Goal: Task Accomplishment & Management: Use online tool/utility

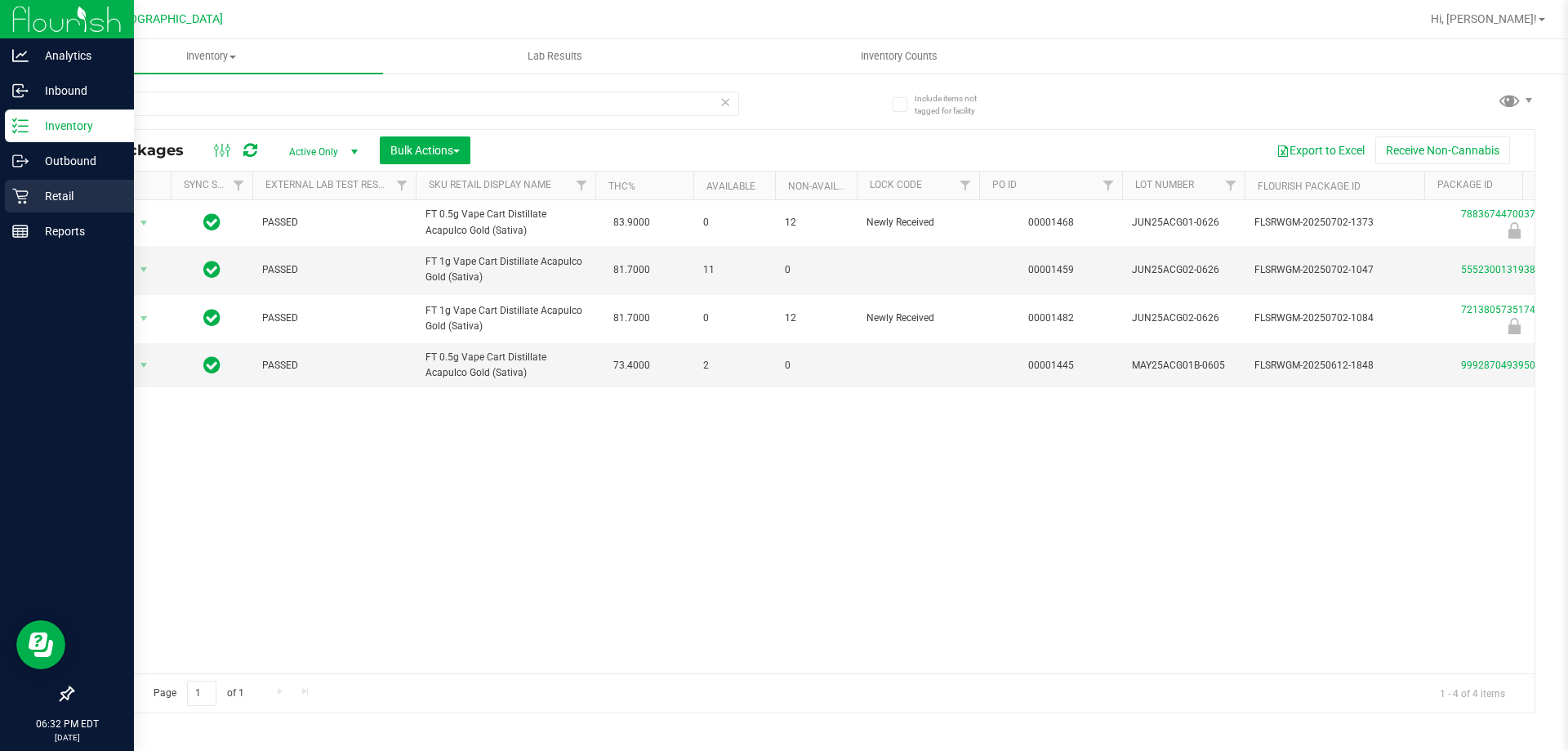
click at [8, 186] on div "Retail" at bounding box center [69, 196] width 129 height 33
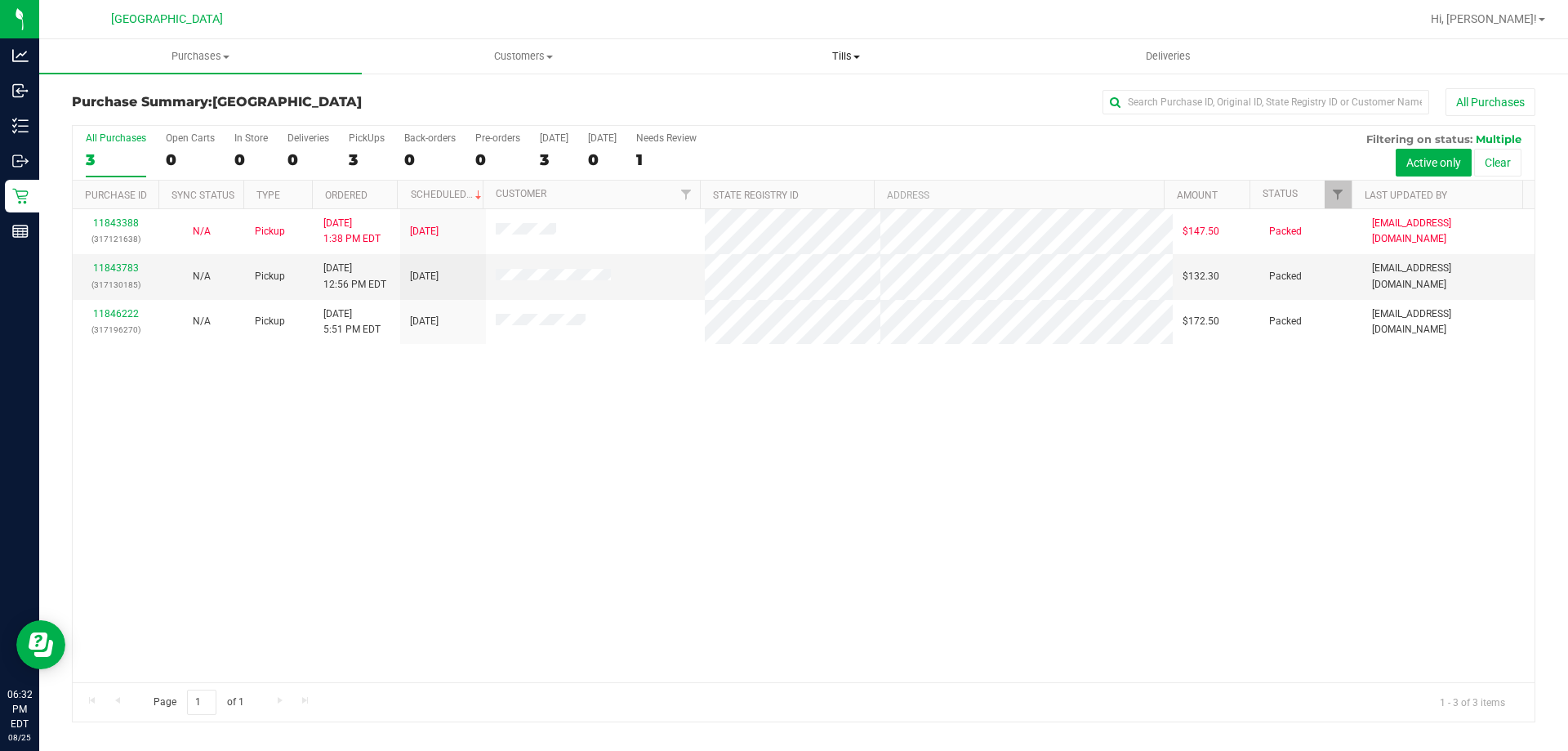
click at [856, 59] on span "Tills" at bounding box center [845, 56] width 321 height 14
click at [504, 434] on div "11843388 (317121638) N/A Pickup 8/25/2025 1:38 PM EDT 8/25/2025 $147.50 Packed …" at bounding box center [804, 445] width 1462 height 473
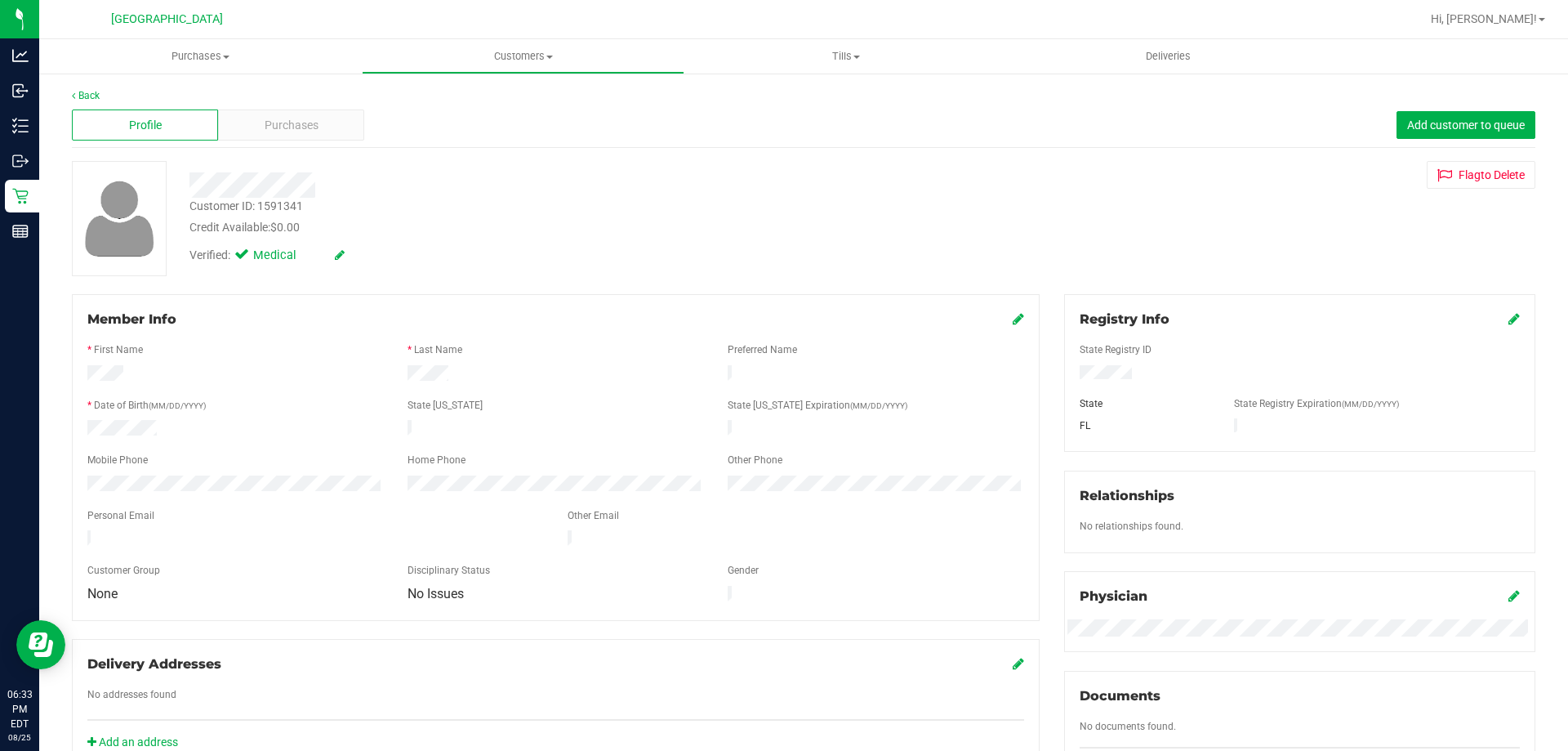
click at [177, 37] on nav "South Tampa WC Hi, Ngoc!" at bounding box center [804, 19] width 1529 height 39
click at [186, 46] on uib-tab-heading "Purchases Summary of purchases Fulfillment All purchases" at bounding box center [200, 57] width 321 height 33
click at [187, 91] on span "Summary of purchases" at bounding box center [123, 98] width 167 height 13
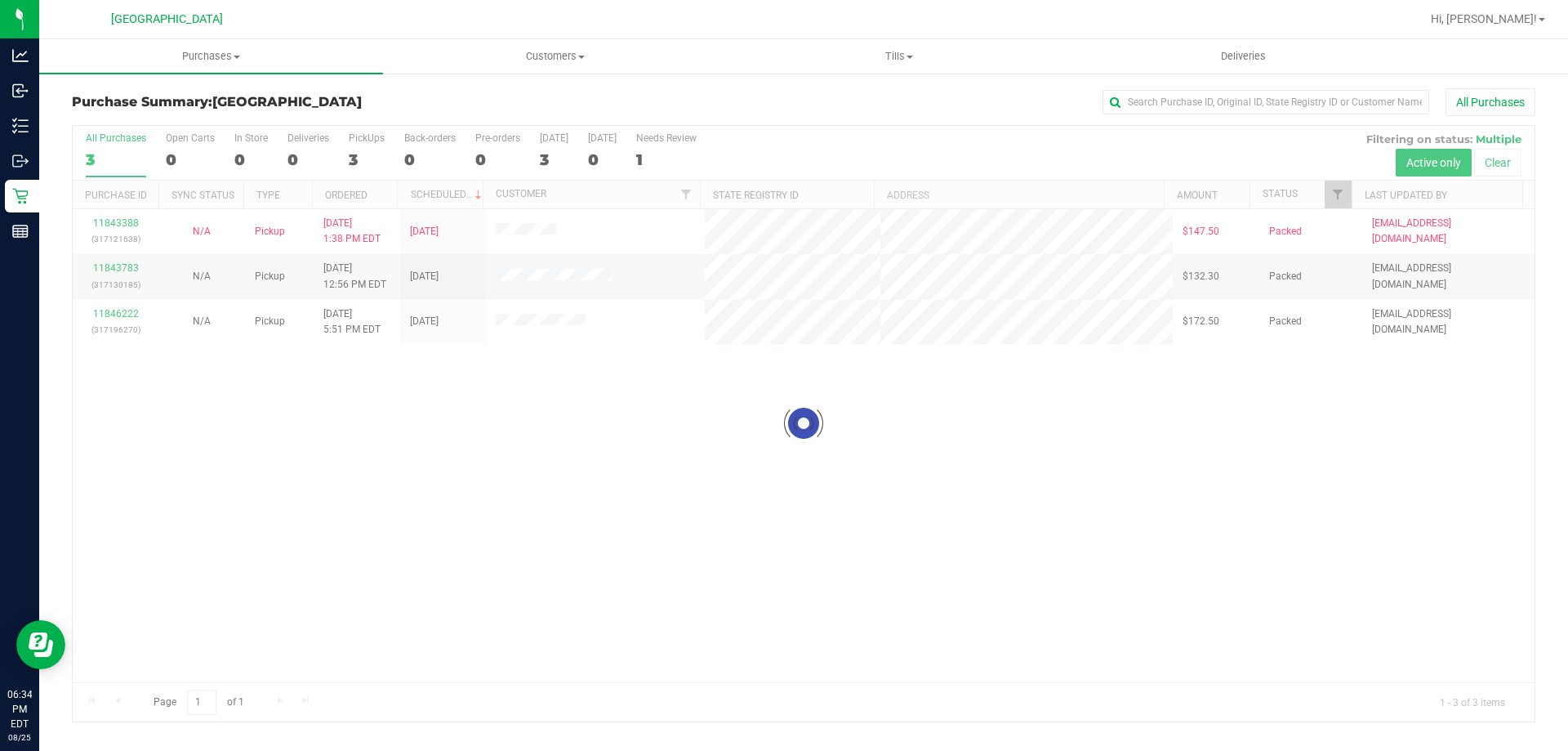
click at [544, 330] on div at bounding box center [804, 424] width 1462 height 596
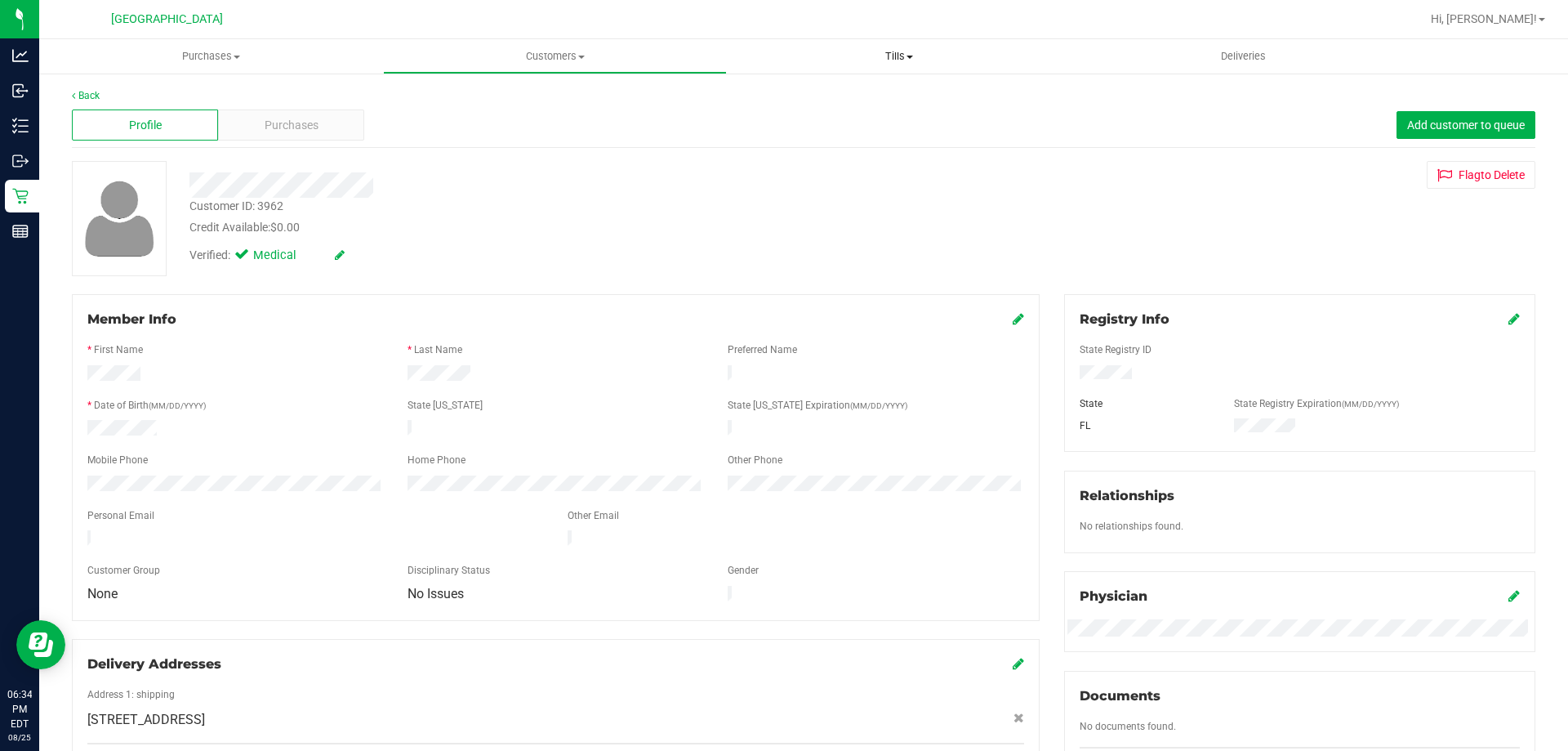
click at [910, 51] on span "Tills" at bounding box center [899, 56] width 343 height 14
click at [818, 91] on span "Manage tills" at bounding box center [782, 98] width 111 height 13
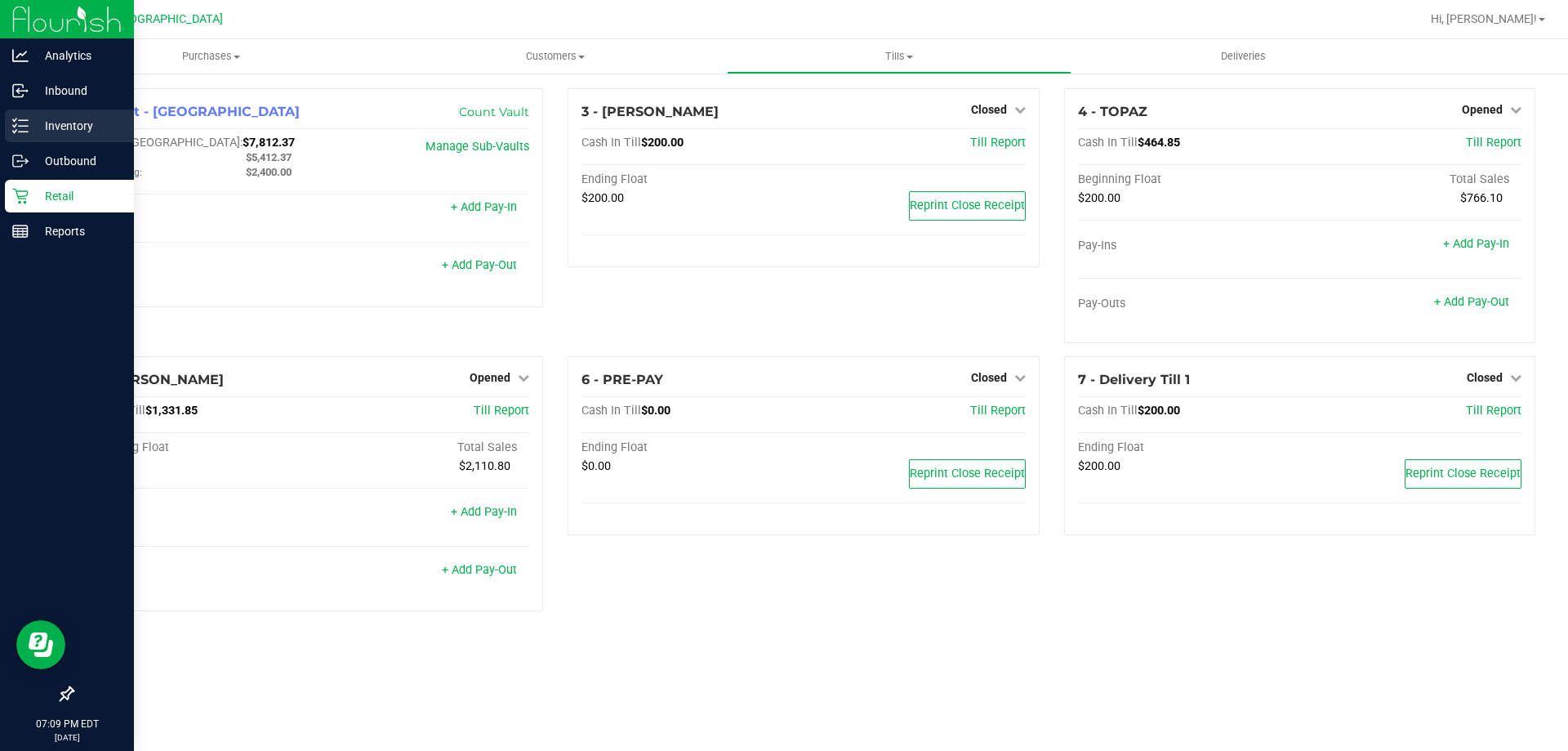
click at [27, 127] on icon at bounding box center [20, 125] width 16 height 16
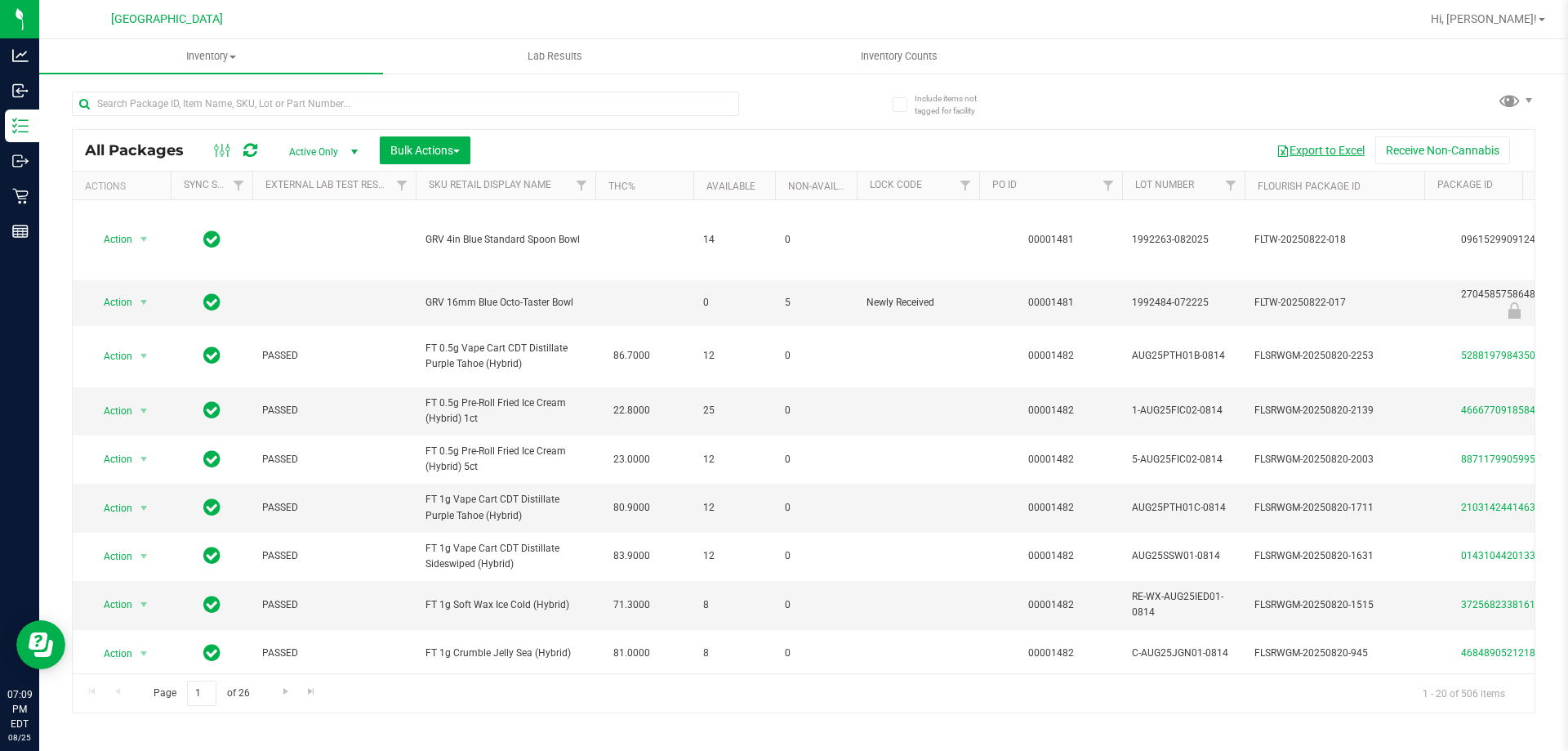
click at [1319, 147] on button "Export to Excel" at bounding box center [1321, 150] width 110 height 28
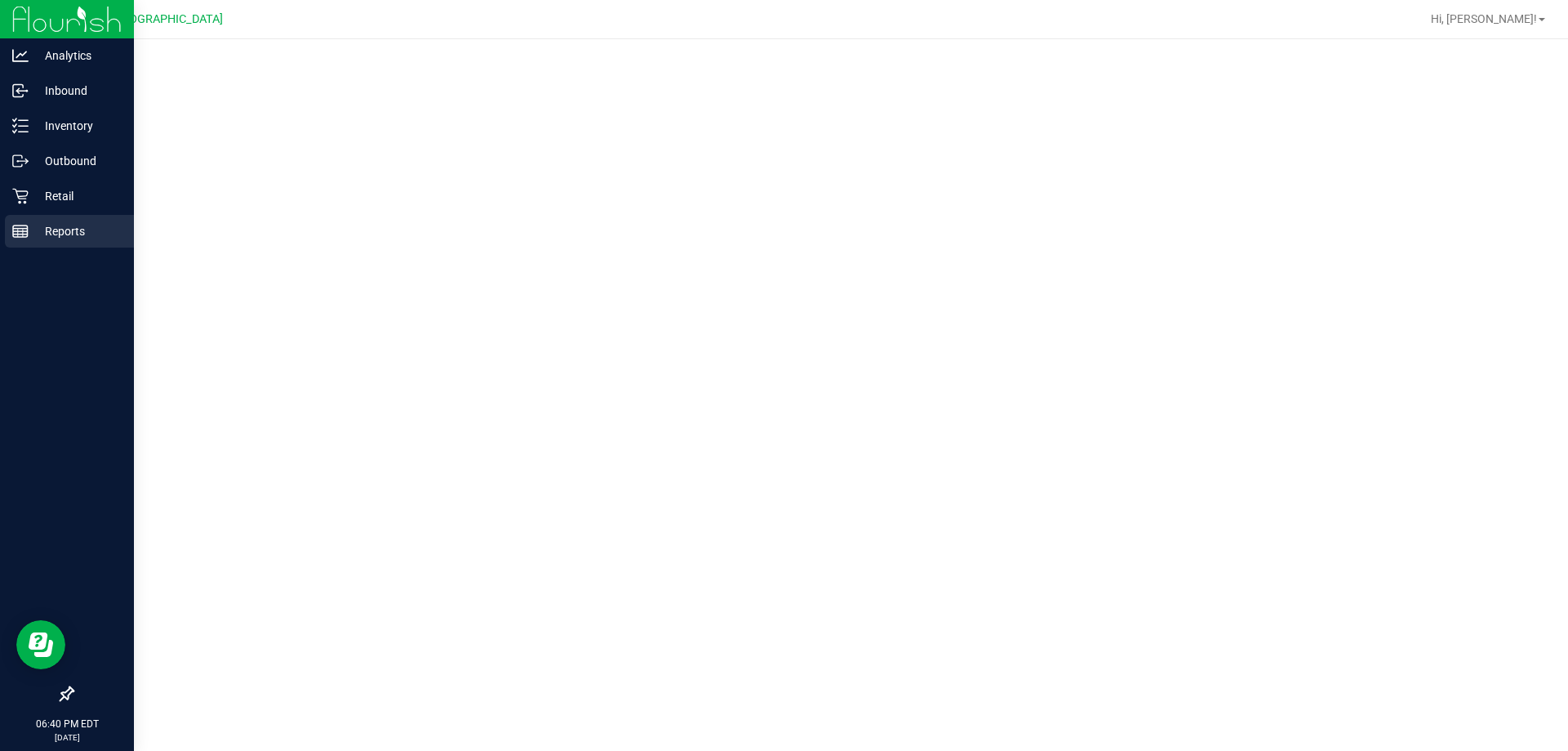
click at [27, 242] on div "Reports" at bounding box center [69, 231] width 129 height 33
click at [28, 229] on rect at bounding box center [20, 231] width 14 height 12
